Goal: Find specific page/section: Find specific page/section

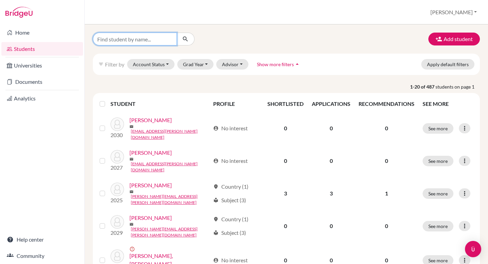
click at [148, 39] on input "Find student by name..." at bounding box center [135, 39] width 84 height 13
type input "[PERSON_NAME]"
click button "submit" at bounding box center [186, 39] width 18 height 13
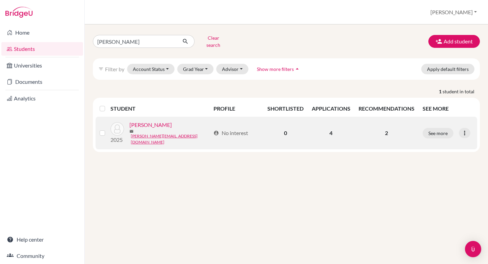
click at [156, 125] on link "[PERSON_NAME]" at bounding box center [150, 125] width 42 height 8
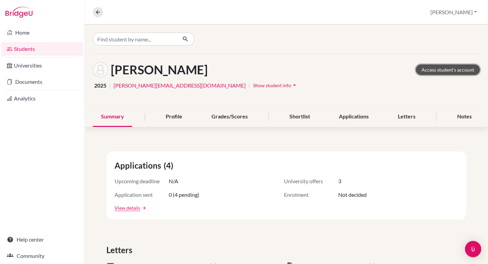
click at [450, 69] on link "Access student's account" at bounding box center [448, 69] width 64 height 11
